Goal: Download file/media

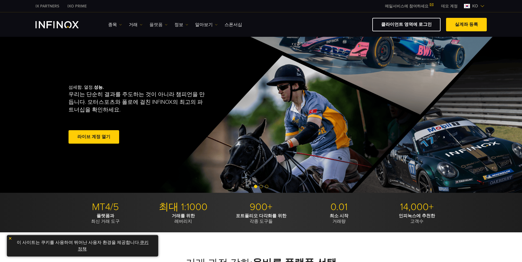
click at [165, 25] on img at bounding box center [166, 24] width 3 height 3
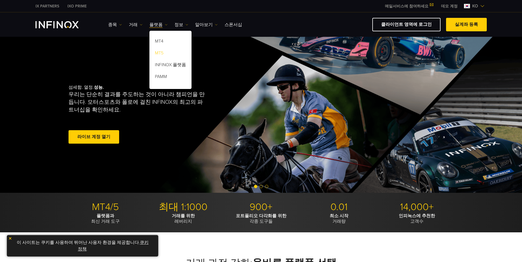
click at [168, 53] on link "MT5" at bounding box center [170, 54] width 42 height 12
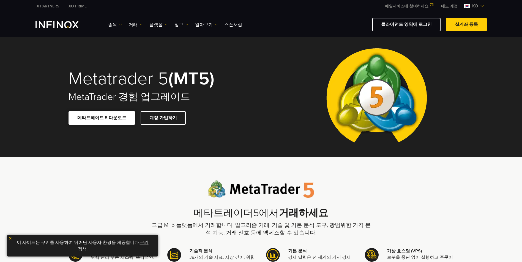
click at [123, 119] on link "메타트레이드 5 다운로드" at bounding box center [102, 117] width 67 height 13
click at [155, 25] on link "플랫폼" at bounding box center [158, 24] width 18 height 7
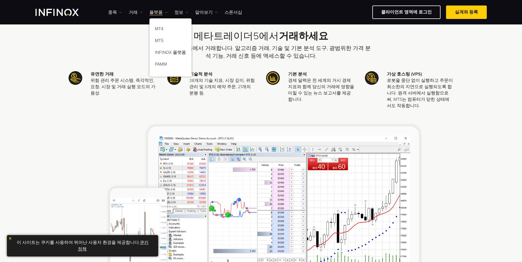
scroll to position [165, 0]
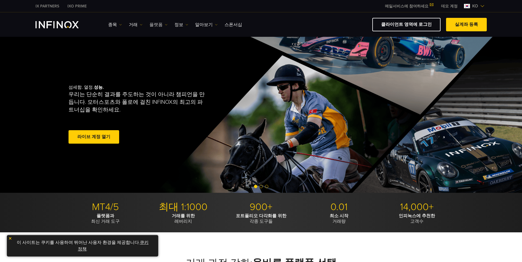
drag, startPoint x: 0, startPoint y: 0, endPoint x: 159, endPoint y: 24, distance: 160.5
click at [159, 24] on link "플랫폼" at bounding box center [158, 24] width 18 height 7
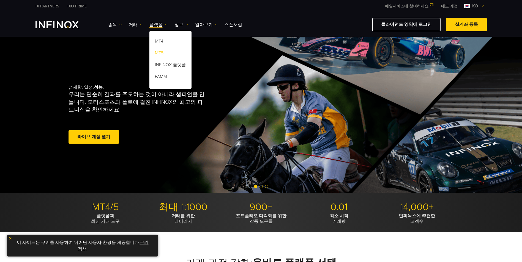
click at [162, 53] on link "MT5" at bounding box center [170, 54] width 42 height 12
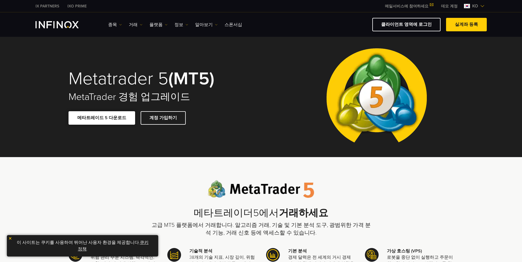
click at [121, 118] on link "메타트레이드 5 다운로드" at bounding box center [102, 117] width 67 height 13
click at [62, 26] on img "INFINOX Logo" at bounding box center [56, 24] width 43 height 7
